Goal: Task Accomplishment & Management: Use online tool/utility

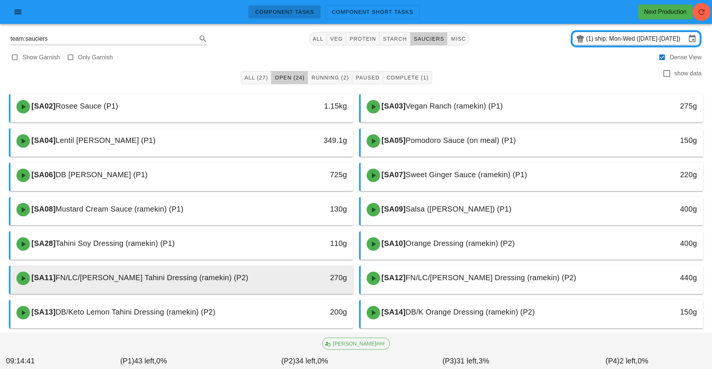
click at [252, 280] on div "[SA11] FN/LC/[PERSON_NAME] Tahini Dressing (ramekin) (P2)" at bounding box center [139, 278] width 254 height 22
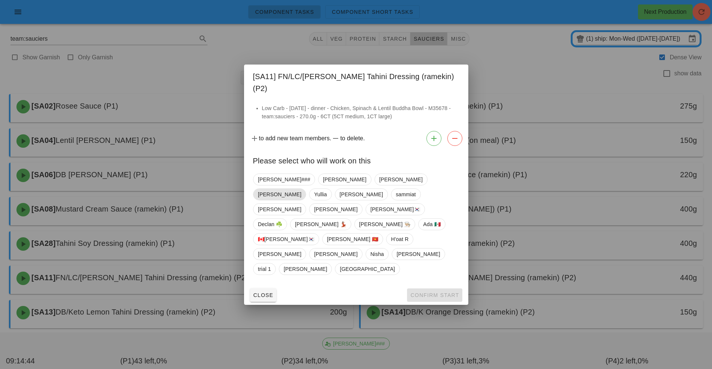
click at [301, 196] on span "[PERSON_NAME]" at bounding box center [279, 194] width 43 height 11
click at [416, 292] on span "Confirm Start" at bounding box center [434, 295] width 49 height 6
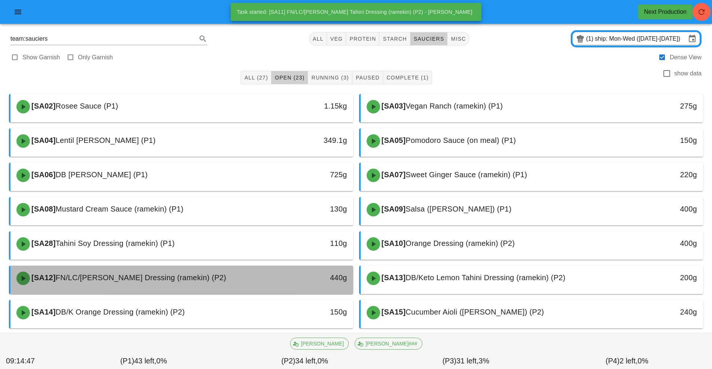
click at [281, 276] on div "440g" at bounding box center [309, 278] width 76 height 12
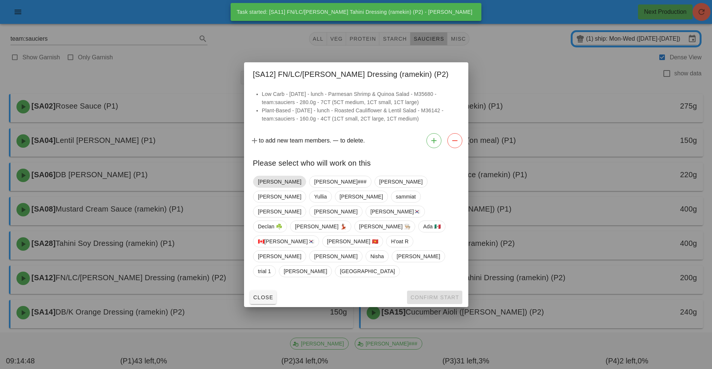
click at [269, 188] on span "[PERSON_NAME]" at bounding box center [279, 181] width 43 height 11
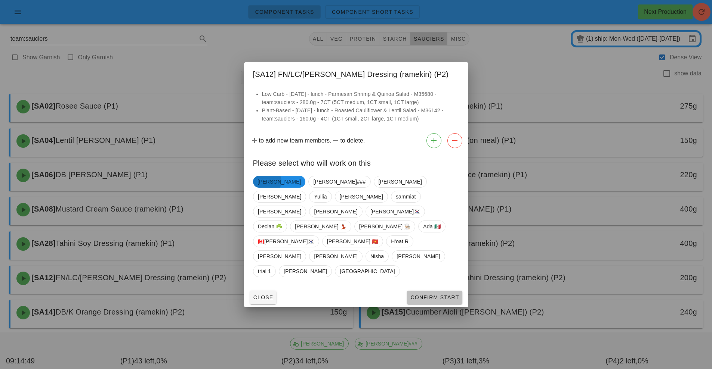
click at [419, 291] on button "Confirm Start" at bounding box center [434, 297] width 55 height 13
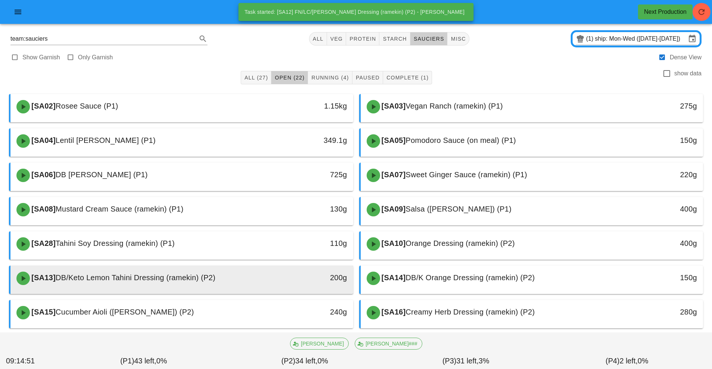
click at [268, 280] on div "200g" at bounding box center [308, 278] width 85 height 22
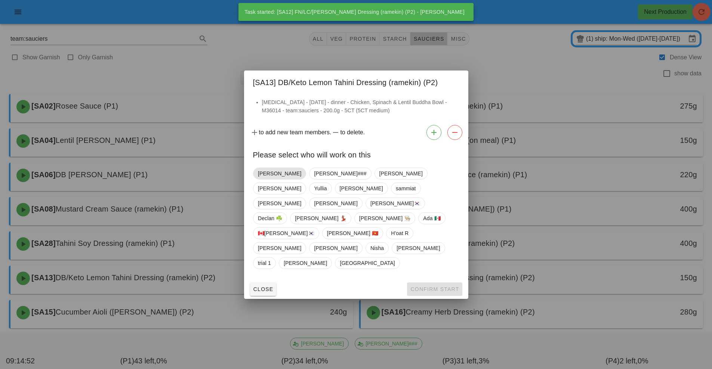
click at [268, 179] on span "[PERSON_NAME]" at bounding box center [279, 173] width 43 height 11
click at [429, 286] on span "Confirm Start" at bounding box center [434, 289] width 49 height 6
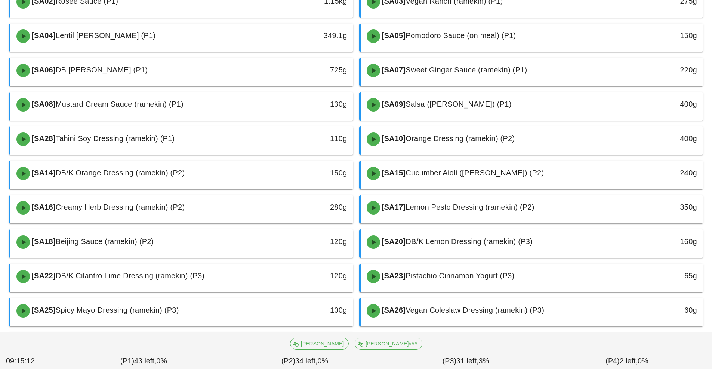
scroll to position [115, 0]
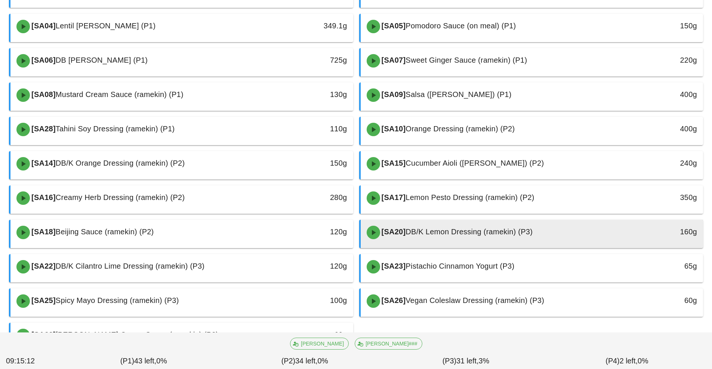
click at [460, 236] on div "[SA20] DB/K Lemon Dressing (ramekin) (P3)" at bounding box center [489, 232] width 254 height 22
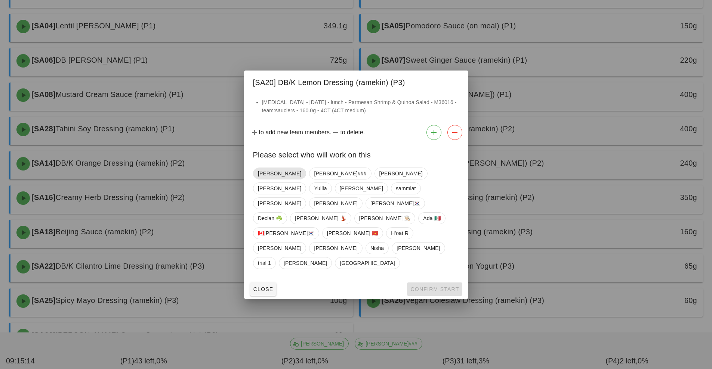
click at [269, 179] on span "[PERSON_NAME]" at bounding box center [279, 173] width 43 height 11
click at [427, 283] on button "Confirm Start" at bounding box center [434, 289] width 55 height 13
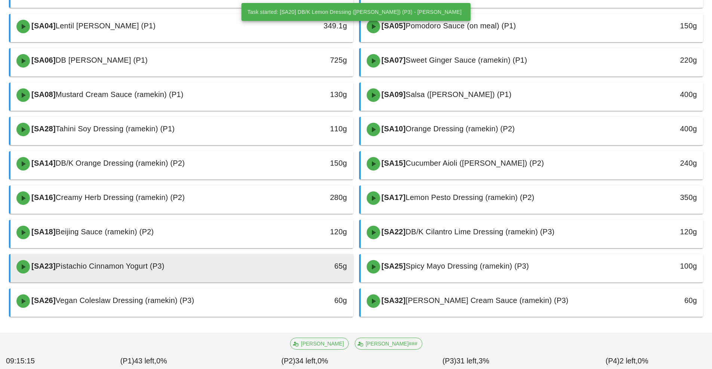
click at [206, 269] on div "[SA23] Pistachio Cinnamon Yogurt (P3)" at bounding box center [139, 267] width 254 height 22
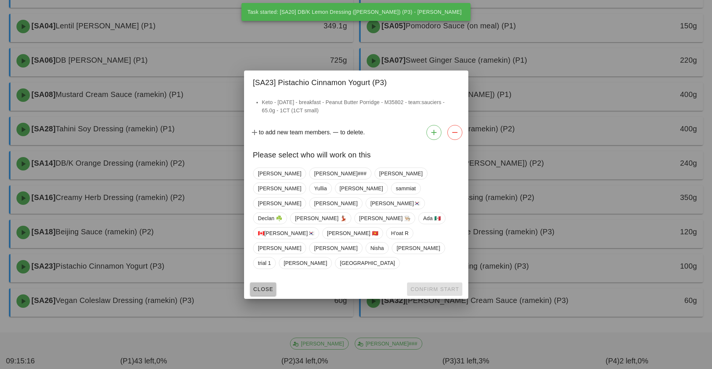
click at [260, 286] on span "Close" at bounding box center [263, 289] width 21 height 6
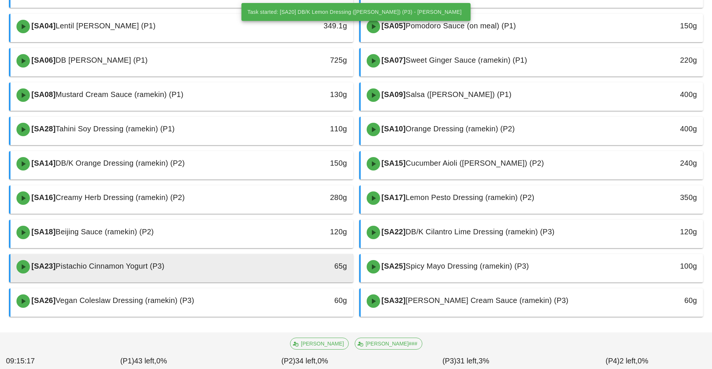
click at [286, 275] on div "65g" at bounding box center [308, 267] width 85 height 22
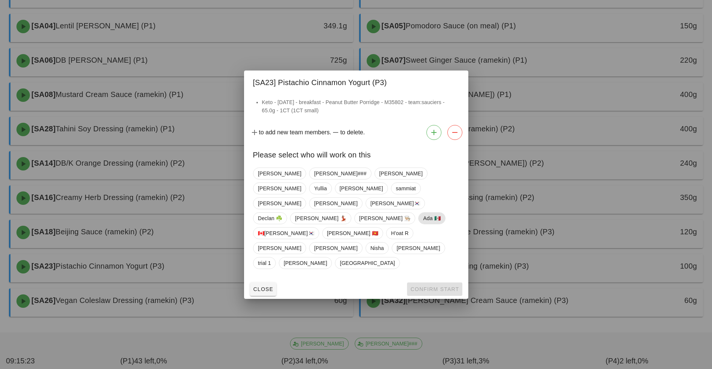
click at [423, 224] on span "Ada 🇲🇽" at bounding box center [431, 218] width 17 height 11
click at [437, 286] on span "Confirm Start" at bounding box center [434, 289] width 49 height 6
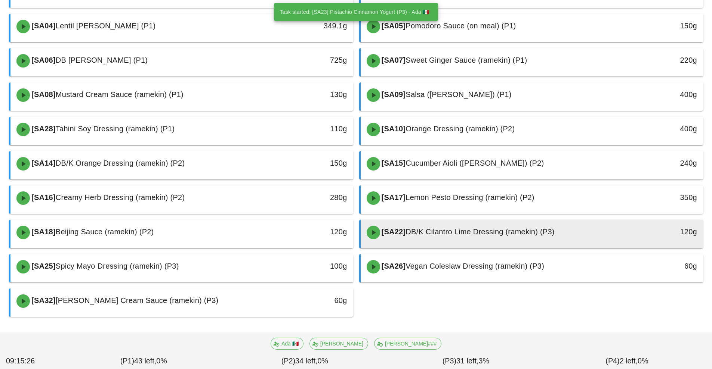
click at [446, 226] on div "[SA22] DB/K Cilantro Lime Dressing (ramekin) (P3)" at bounding box center [489, 232] width 254 height 22
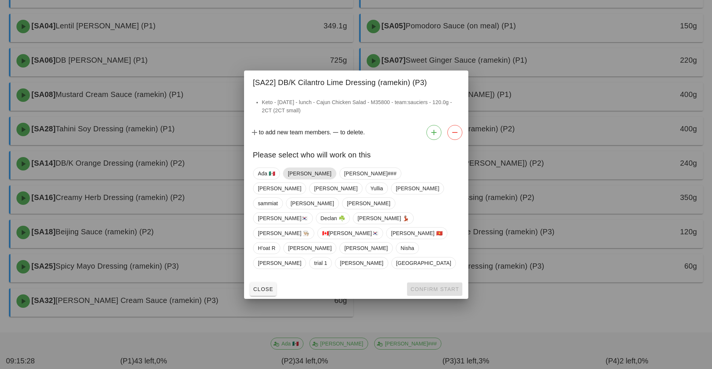
click at [299, 179] on span "[PERSON_NAME]" at bounding box center [309, 173] width 43 height 11
click at [424, 286] on span "Confirm Start" at bounding box center [434, 289] width 49 height 6
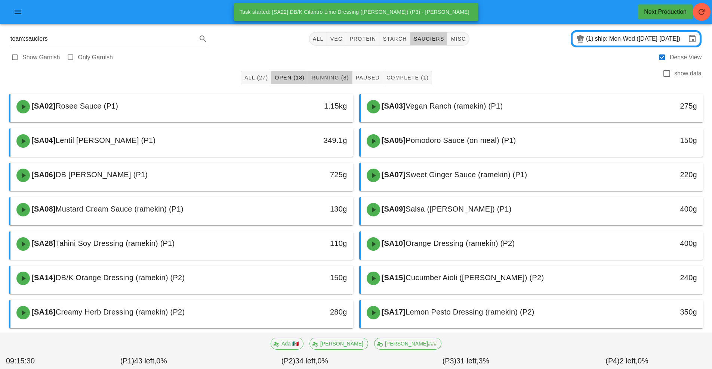
click at [335, 77] on span "Running (8)" at bounding box center [330, 78] width 38 height 6
